Goal: Task Accomplishment & Management: Manage account settings

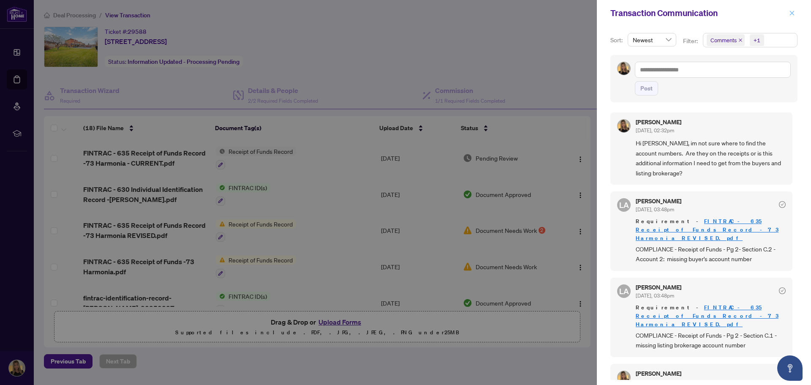
click at [792, 15] on icon "close" at bounding box center [792, 13] width 6 height 6
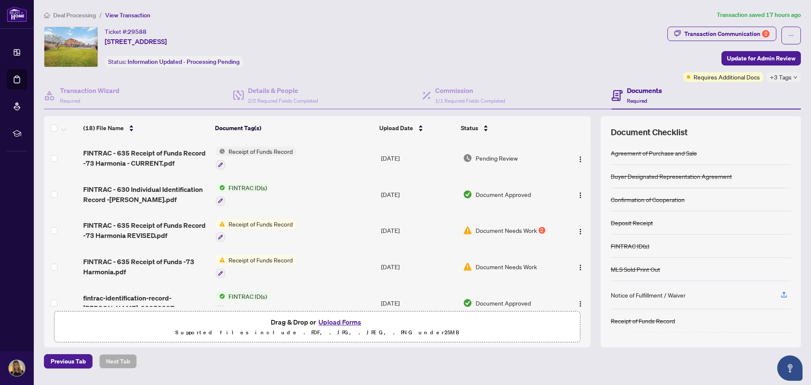
click at [66, 16] on span "Deal Processing" at bounding box center [74, 15] width 43 height 8
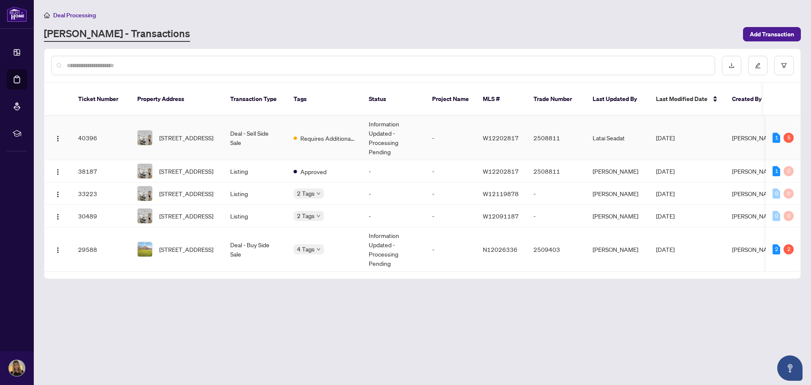
click at [446, 130] on td "-" at bounding box center [451, 138] width 51 height 44
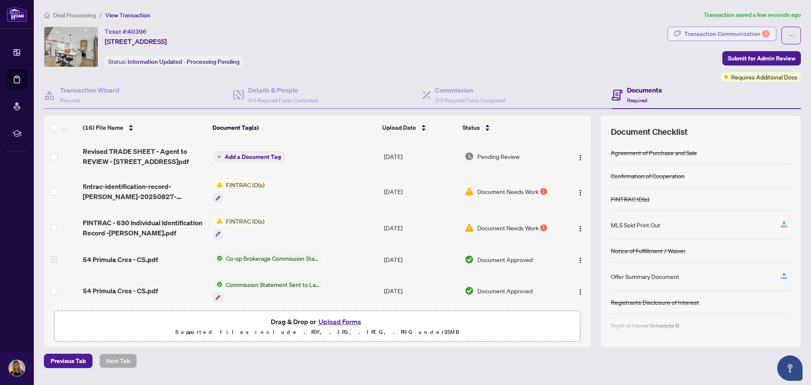
click at [726, 30] on div "Transaction Communication 5" at bounding box center [727, 34] width 85 height 14
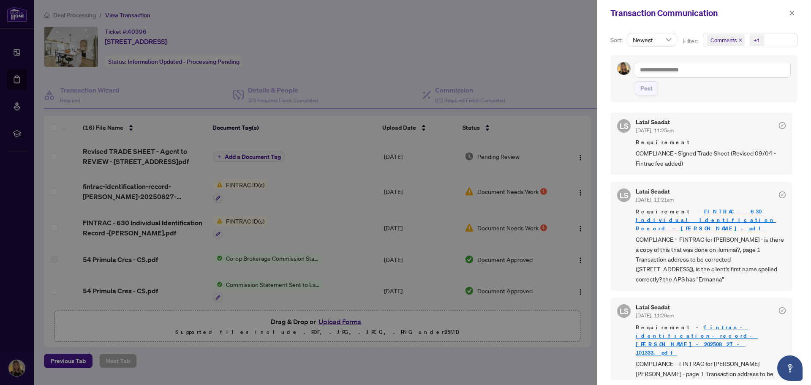
click at [562, 112] on div at bounding box center [405, 192] width 811 height 385
click at [574, 87] on div at bounding box center [405, 192] width 811 height 385
click at [794, 14] on icon "close" at bounding box center [792, 13] width 6 height 6
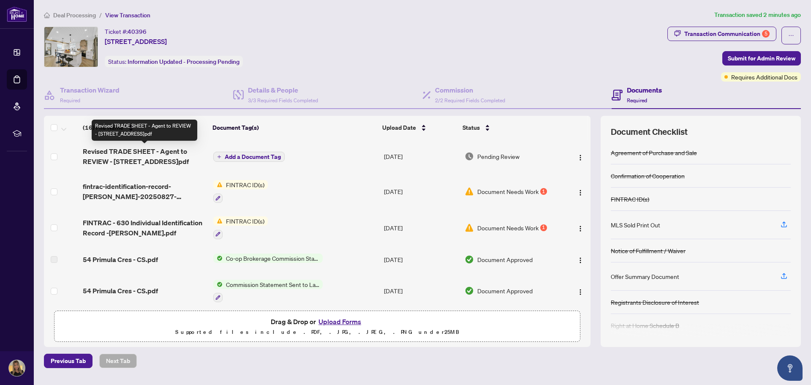
click at [148, 154] on span "Revised TRADE SHEET - Agent to REVIEW - [STREET_ADDRESS]pdf" at bounding box center [145, 156] width 124 height 20
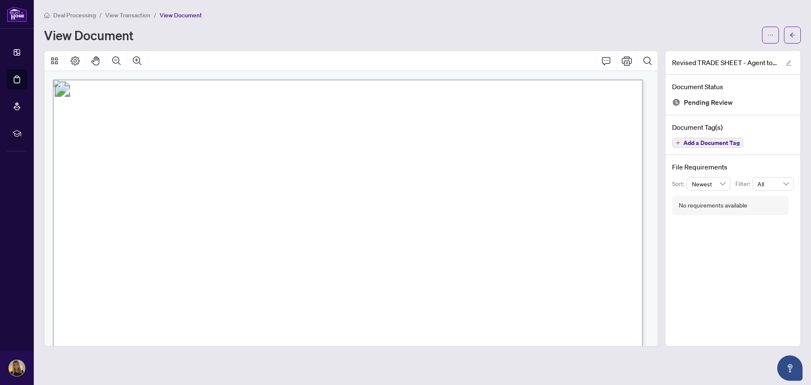
click at [142, 14] on span "View Transaction" at bounding box center [127, 15] width 45 height 8
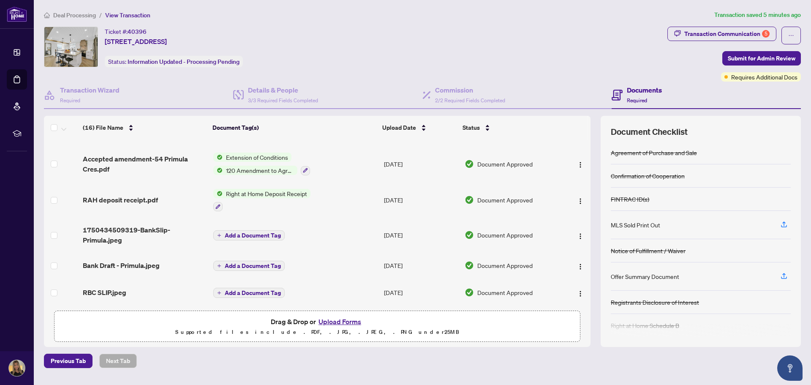
scroll to position [381, 0]
click at [172, 156] on span "Accepted amendment-54 Primula Cres.pdf" at bounding box center [145, 164] width 124 height 20
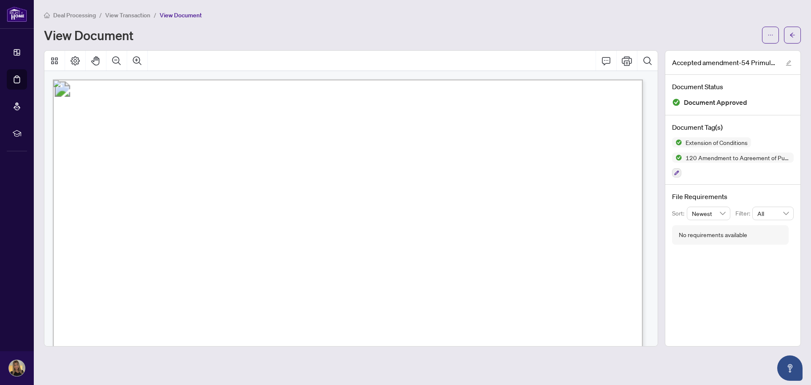
click at [140, 15] on span "View Transaction" at bounding box center [127, 15] width 45 height 8
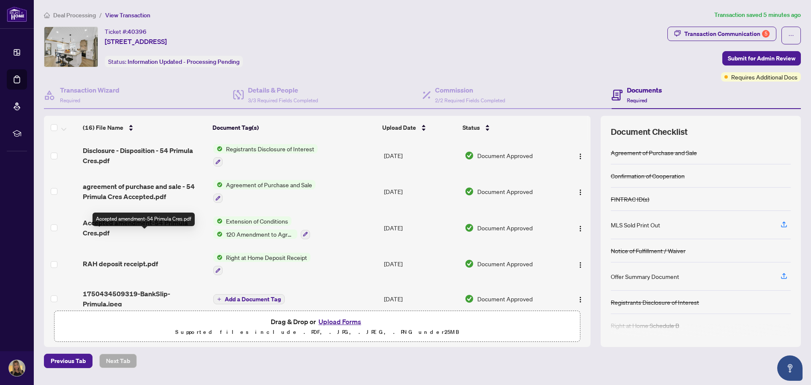
scroll to position [297, 0]
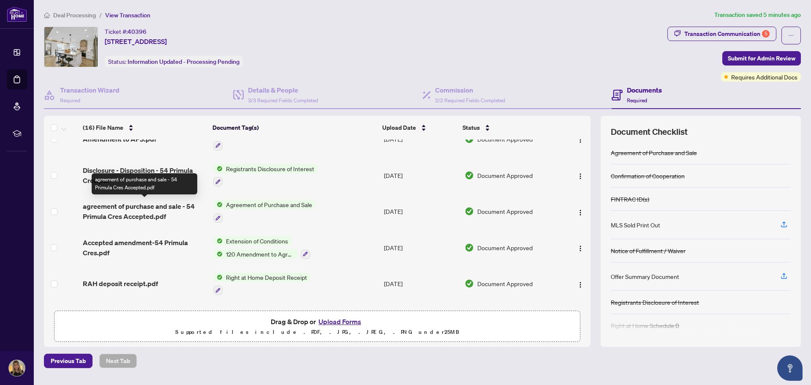
click at [161, 205] on span "agreement of purchase and sale - 54 Primula Cres Accepted.pdf" at bounding box center [145, 211] width 124 height 20
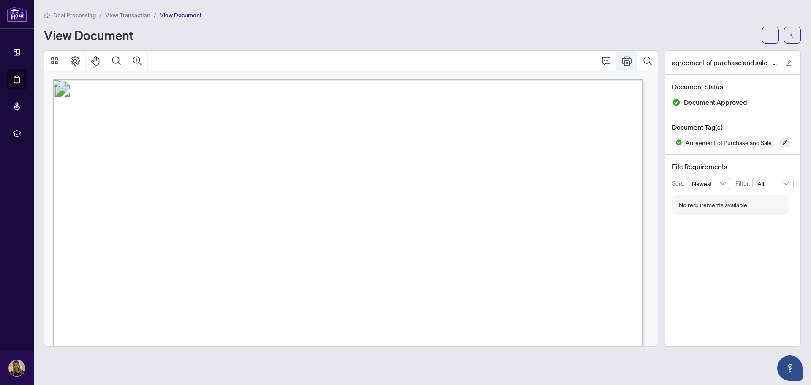
click at [630, 64] on icon "Print" at bounding box center [627, 61] width 10 height 10
click at [796, 37] on button "button" at bounding box center [792, 35] width 17 height 17
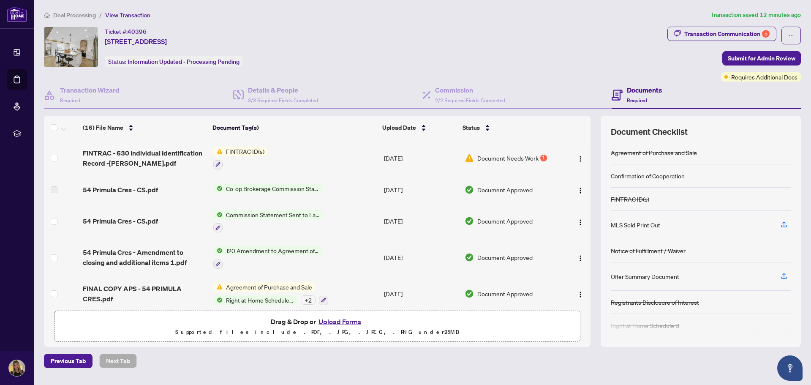
scroll to position [85, 0]
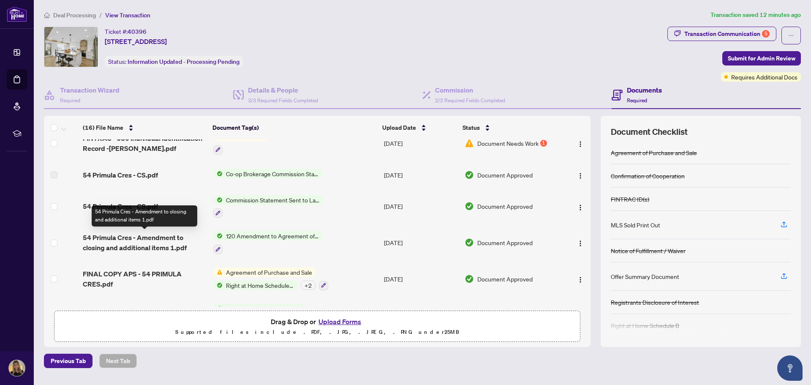
click at [141, 243] on span "54 Primula Cres - Amendment to closing and additional items 1.pdf" at bounding box center [145, 242] width 124 height 20
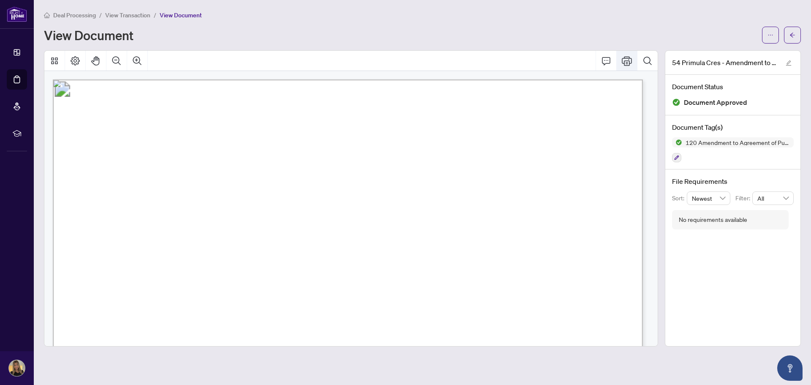
click at [622, 63] on button "Print" at bounding box center [627, 61] width 20 height 20
click at [793, 32] on icon "arrow-left" at bounding box center [793, 35] width 6 height 6
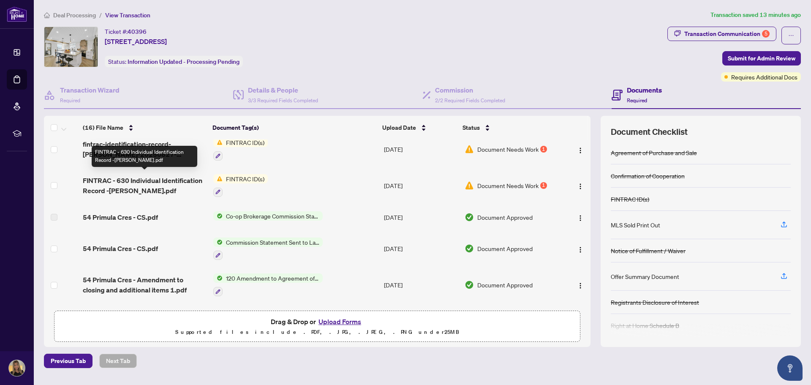
scroll to position [85, 0]
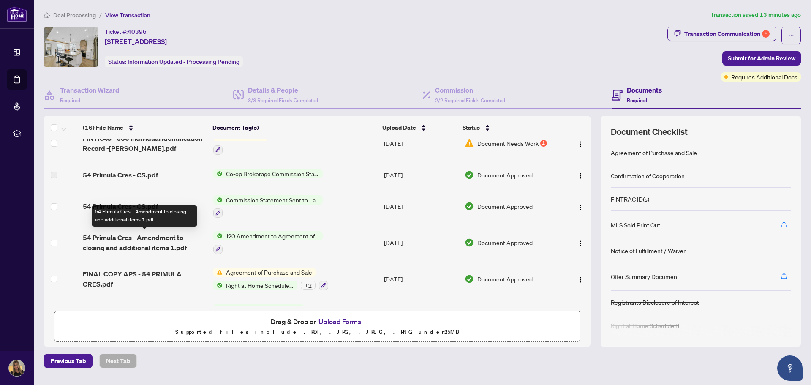
click at [162, 243] on span "54 Primula Cres - Amendment to closing and additional items 1.pdf" at bounding box center [145, 242] width 124 height 20
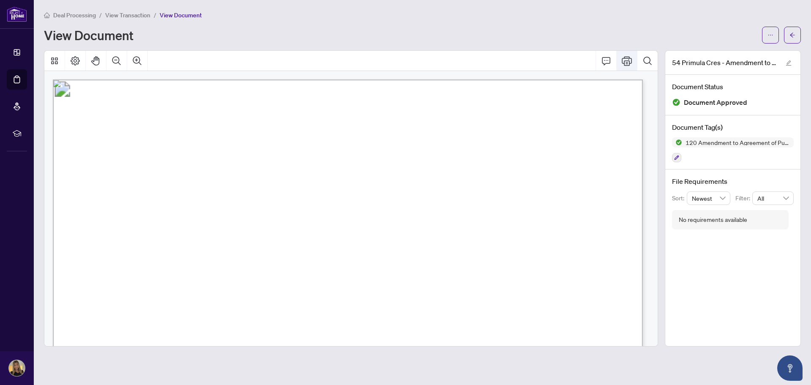
click at [623, 57] on icon "Print" at bounding box center [627, 60] width 10 height 9
click at [788, 34] on button "button" at bounding box center [792, 35] width 17 height 17
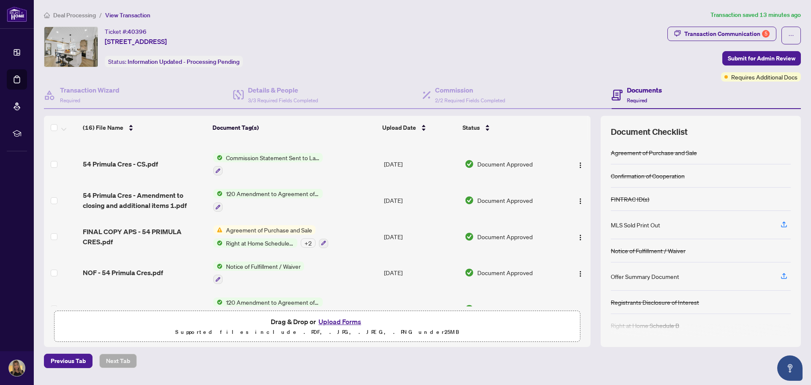
scroll to position [169, 0]
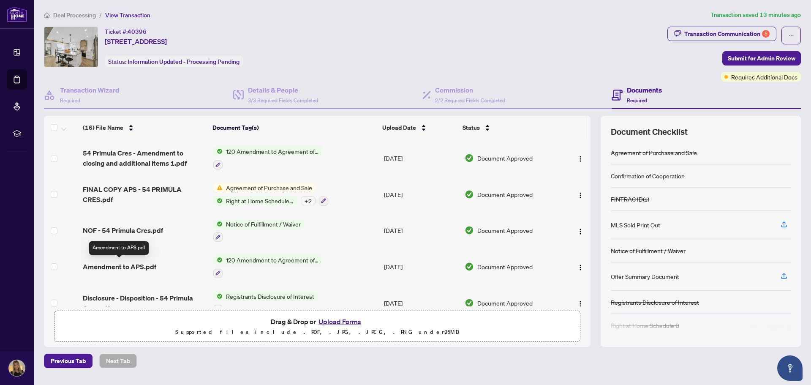
click at [139, 266] on span "Amendment to APS.pdf" at bounding box center [120, 267] width 74 height 10
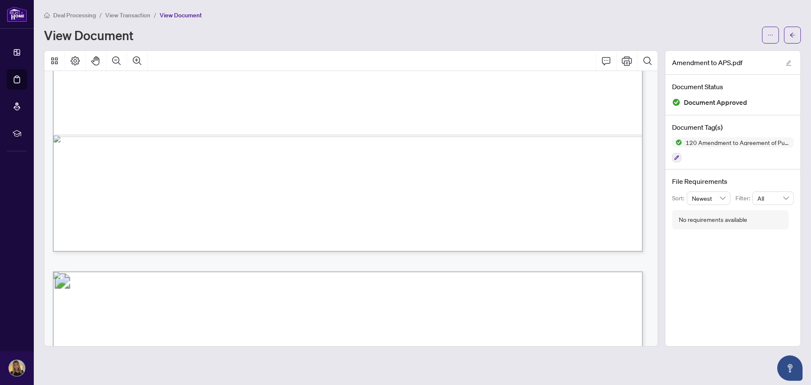
scroll to position [380, 0]
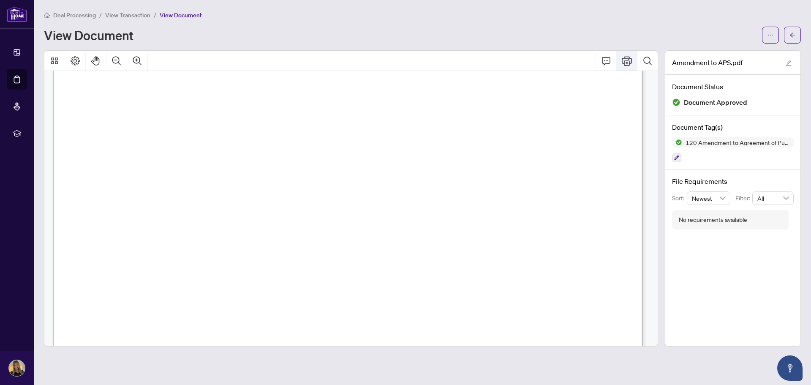
click at [635, 61] on button "Print" at bounding box center [627, 61] width 20 height 20
click at [787, 38] on button "button" at bounding box center [792, 35] width 17 height 17
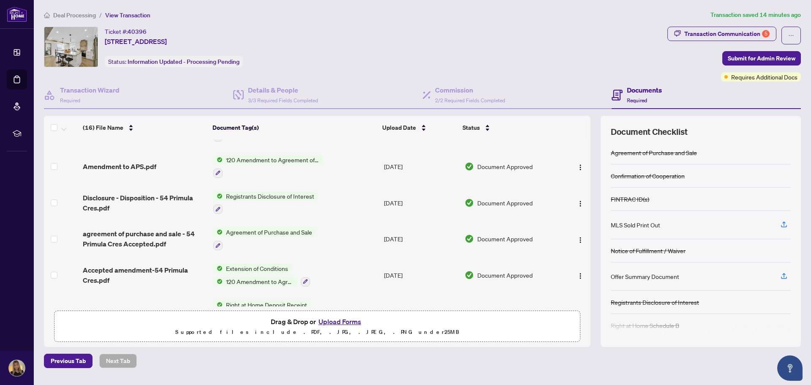
scroll to position [254, 0]
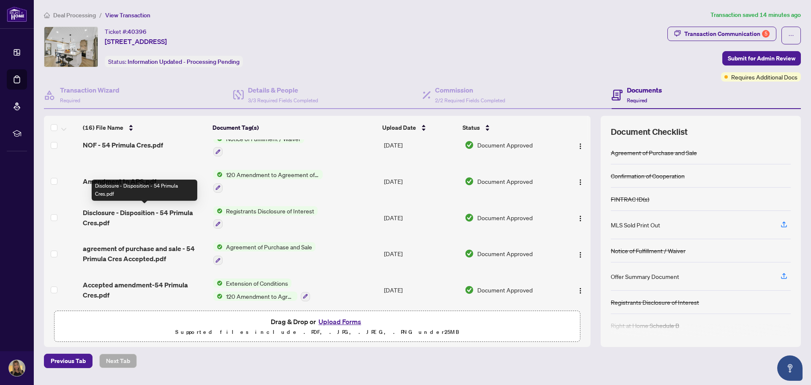
click at [132, 210] on span "Disclosure - Disposition - 54 Primula Cres.pdf" at bounding box center [145, 217] width 124 height 20
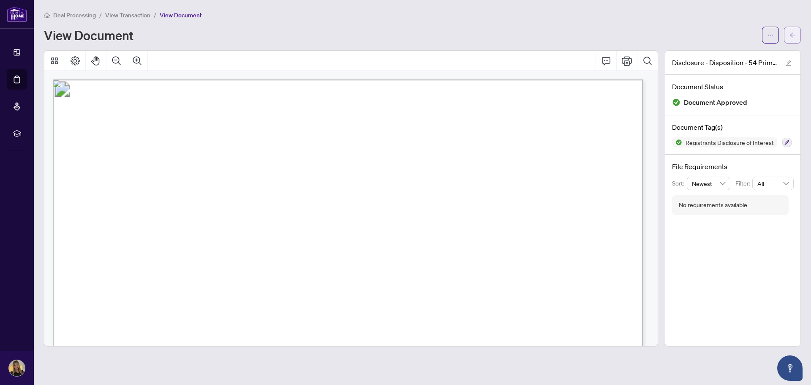
click at [789, 36] on button "button" at bounding box center [792, 35] width 17 height 17
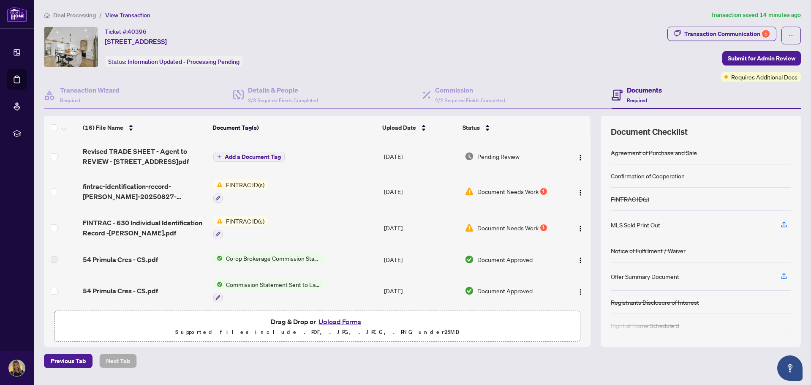
click at [490, 193] on span "Document Needs Work" at bounding box center [508, 191] width 61 height 9
